Goal: Task Accomplishment & Management: Use online tool/utility

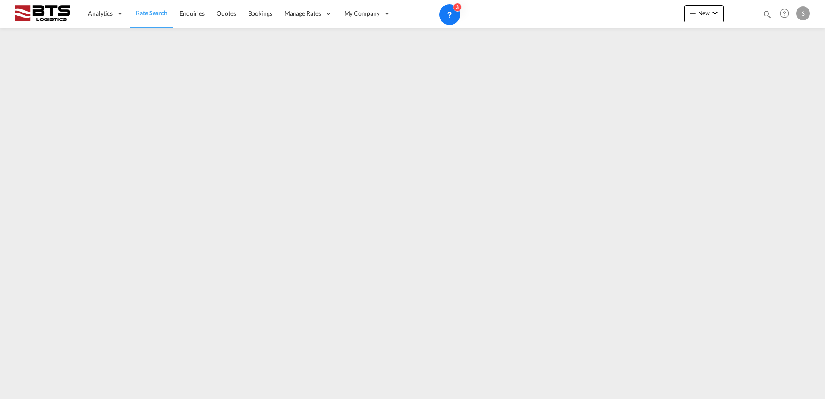
click at [713, 23] on md-menu "New Rates Ratecard Ratesheet Quote Bookings" at bounding box center [703, 16] width 39 height 22
click at [709, 21] on button "New" at bounding box center [703, 13] width 39 height 17
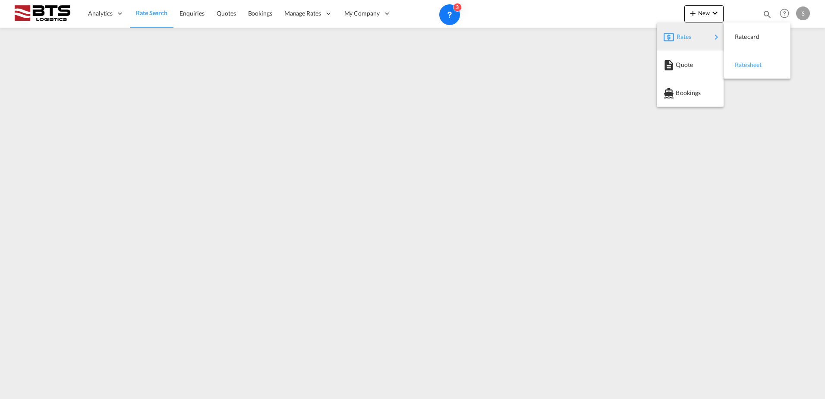
click at [744, 62] on span "Ratesheet" at bounding box center [739, 64] width 9 height 17
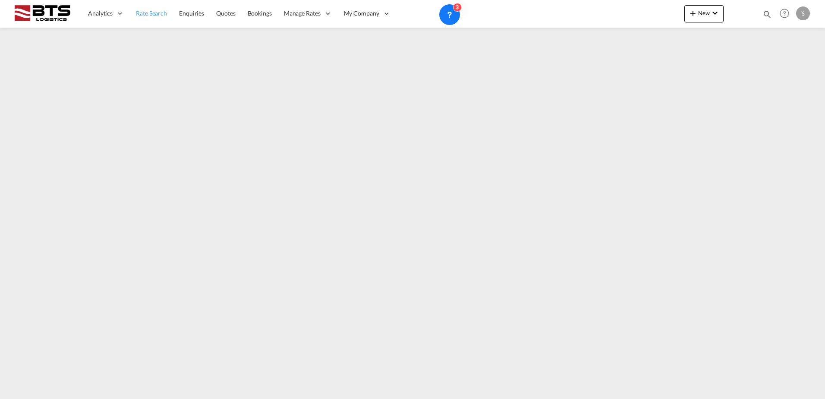
click at [153, 19] on link "Rate Search" at bounding box center [151, 14] width 43 height 28
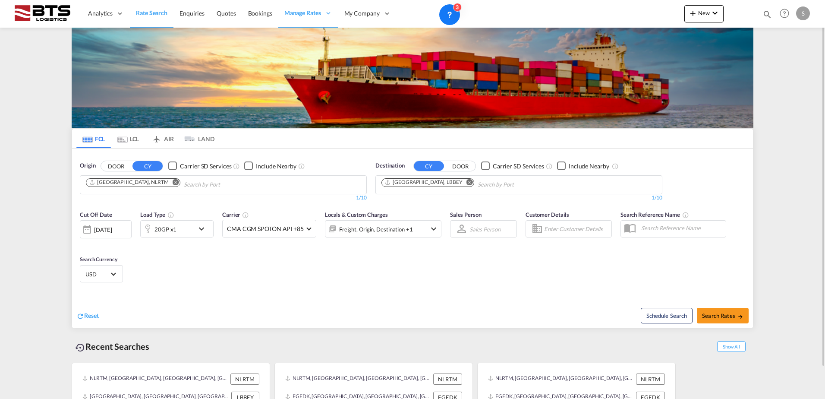
click at [467, 182] on md-icon "Remove" at bounding box center [470, 182] width 6 height 6
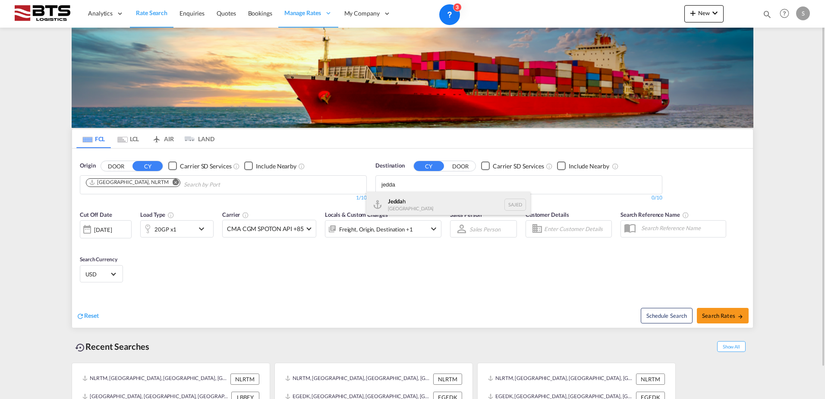
type input "jedda"
click at [435, 196] on div "Jedda h [GEOGRAPHIC_DATA] SAJED" at bounding box center [448, 205] width 164 height 26
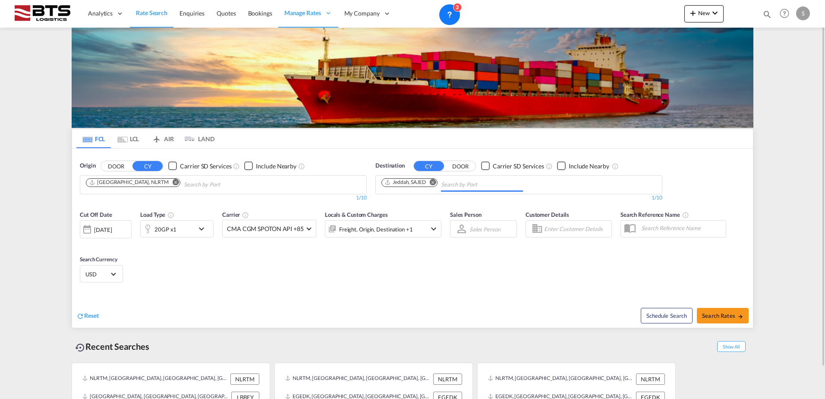
click at [158, 259] on div "Cut Off Date [DATE] [DATE] Load Type 20GP x1 Carrier CMA CGM SPOTON API +85 Onl…" at bounding box center [412, 248] width 681 height 84
click at [159, 229] on div "20GP x1" at bounding box center [166, 229] width 22 height 12
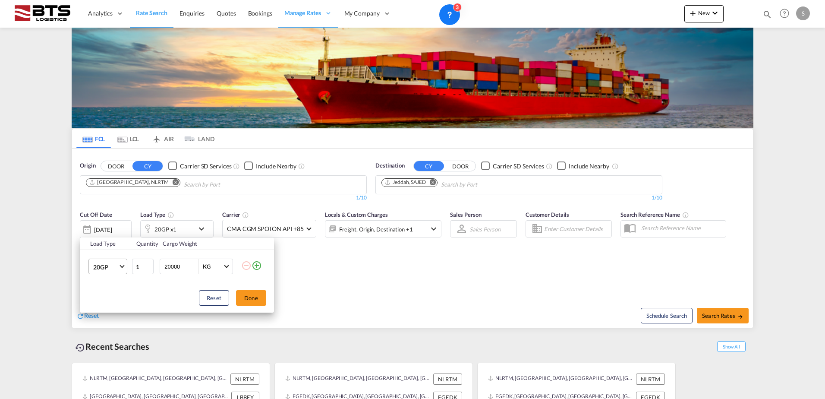
click at [120, 263] on md-select-value "20GP" at bounding box center [109, 266] width 35 height 15
click at [114, 304] on md-option "40HC" at bounding box center [115, 308] width 59 height 21
click at [266, 298] on div "Reset Done" at bounding box center [177, 297] width 194 height 29
click at [257, 297] on button "Done" at bounding box center [251, 298] width 30 height 16
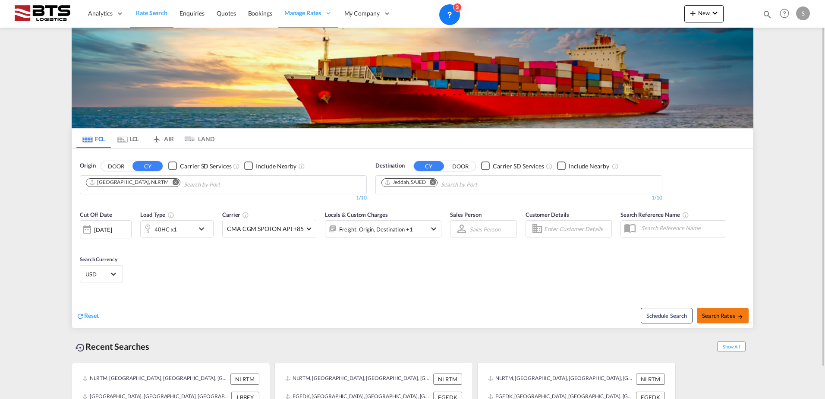
click at [724, 315] on span "Search Rates" at bounding box center [722, 315] width 41 height 7
type input "NLRTM to SAJED / [DATE]"
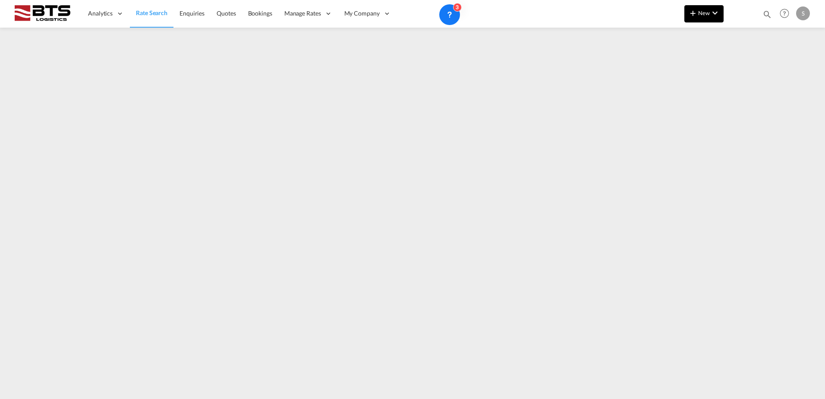
click at [708, 12] on span "New" at bounding box center [704, 12] width 32 height 7
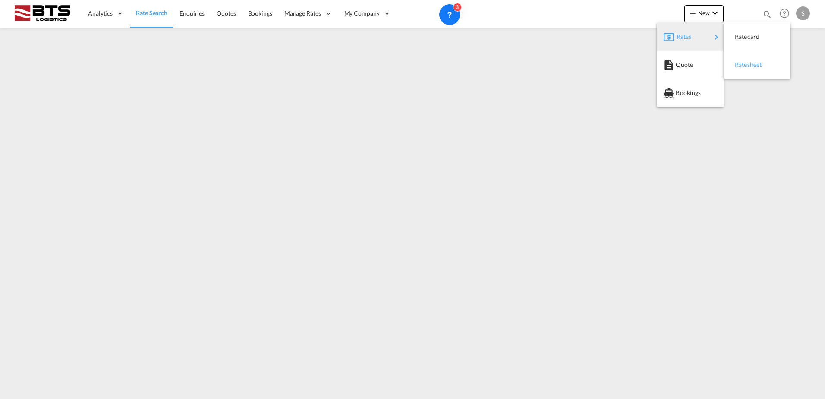
click at [761, 69] on div "Ratesheet" at bounding box center [751, 65] width 32 height 22
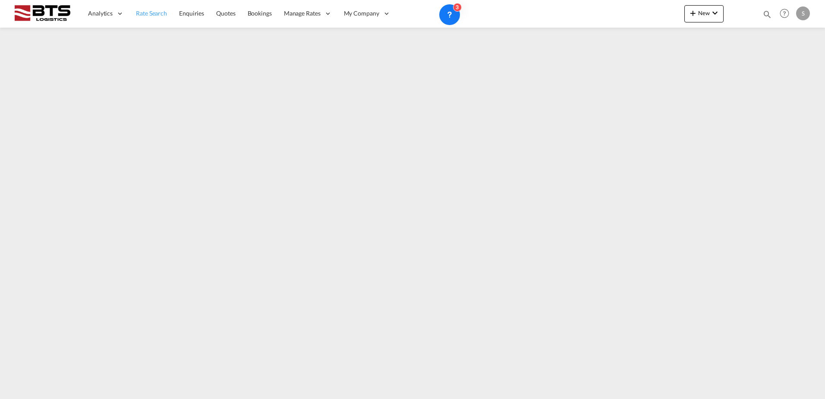
drag, startPoint x: 158, startPoint y: 16, endPoint x: 156, endPoint y: 24, distance: 8.0
click at [157, 16] on span "Rate Search" at bounding box center [151, 12] width 31 height 7
